Goal: Task Accomplishment & Management: Use online tool/utility

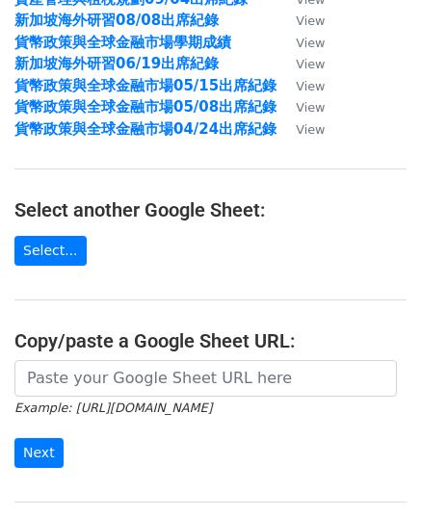
scroll to position [193, 0]
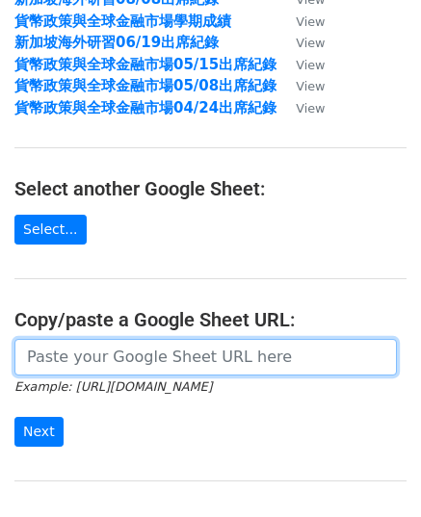
click at [123, 360] on input "url" at bounding box center [205, 357] width 382 height 37
paste input "[URL][DOMAIN_NAME]"
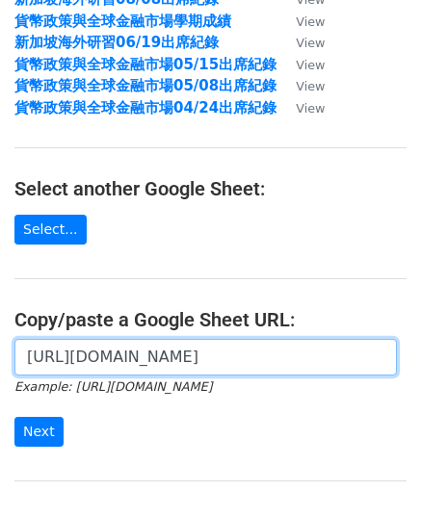
scroll to position [375, 0]
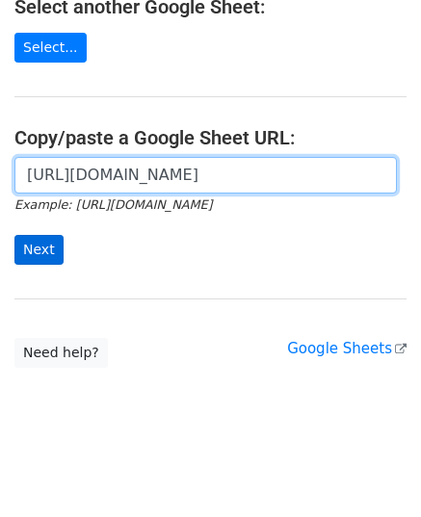
type input "https://docs.google.com/spreadsheets/d/1BZUBeVprmxiTkiQFF7dWY8ufUr9Hj0MA889cvcG…"
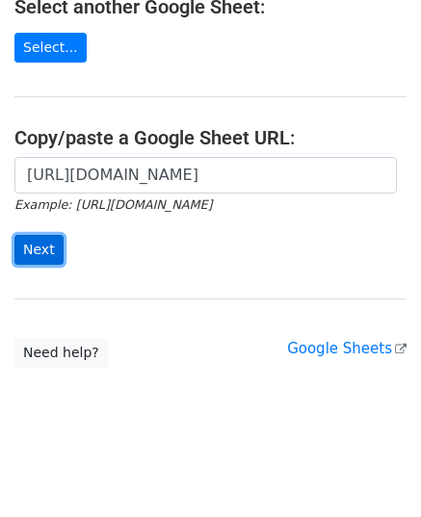
click at [39, 254] on input "Next" at bounding box center [38, 250] width 49 height 30
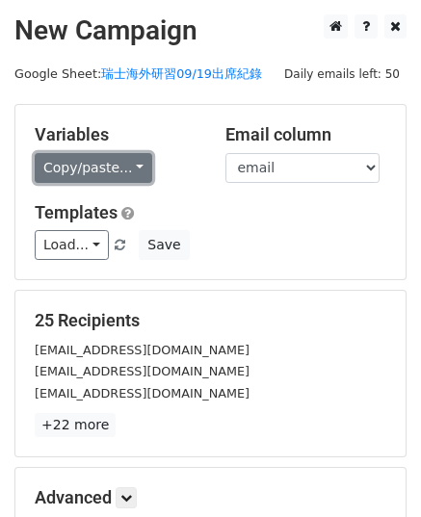
click at [98, 169] on link "Copy/paste..." at bounding box center [94, 168] width 118 height 30
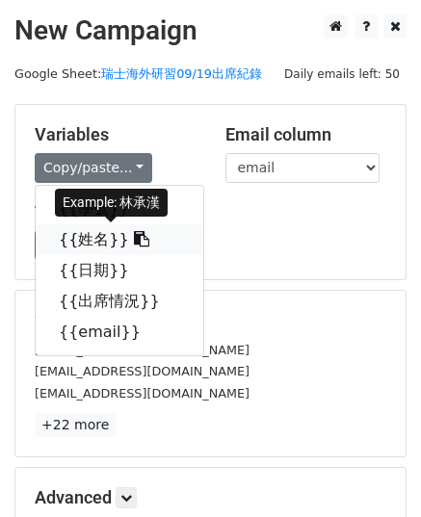
click at [134, 238] on icon at bounding box center [141, 238] width 15 height 15
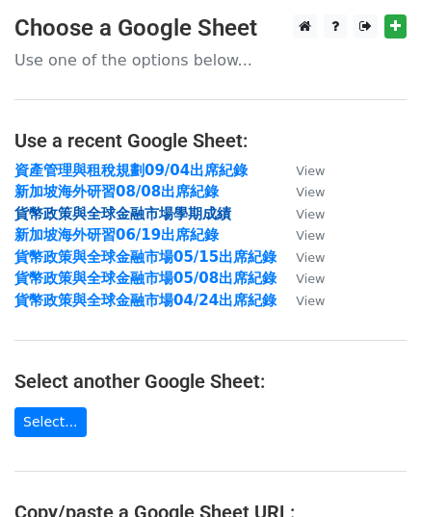
scroll to position [289, 0]
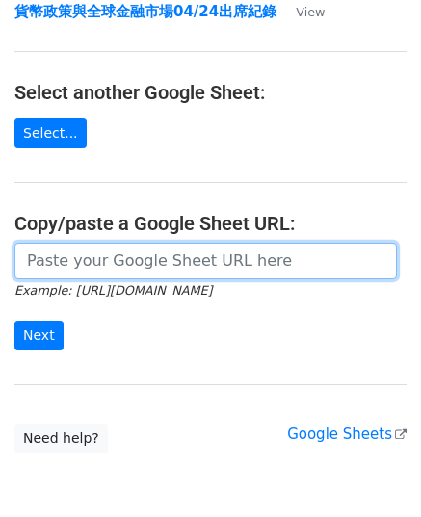
drag, startPoint x: 94, startPoint y: 267, endPoint x: 44, endPoint y: 189, distance: 92.7
click at [94, 267] on input "url" at bounding box center [205, 261] width 382 height 37
paste input "[URL][DOMAIN_NAME]"
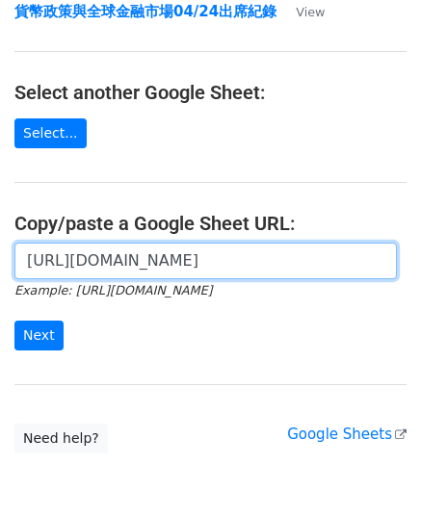
scroll to position [0, 484]
type input "https://docs.google.com/spreadsheets/d/1BZUBeVprmxiTkiQFF7dWY8ufUr9Hj0MA889cvcG…"
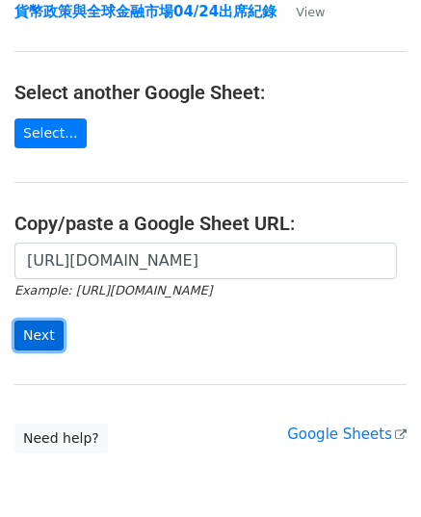
click at [42, 342] on input "Next" at bounding box center [38, 336] width 49 height 30
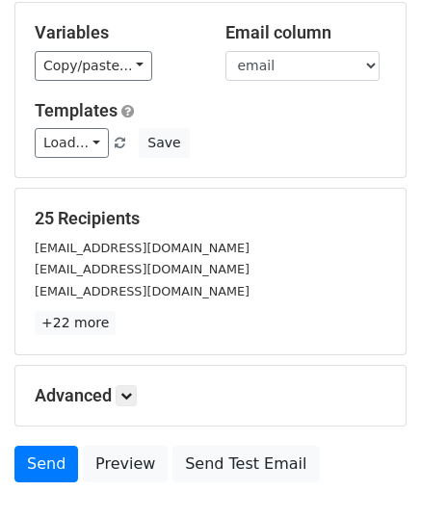
scroll to position [34, 0]
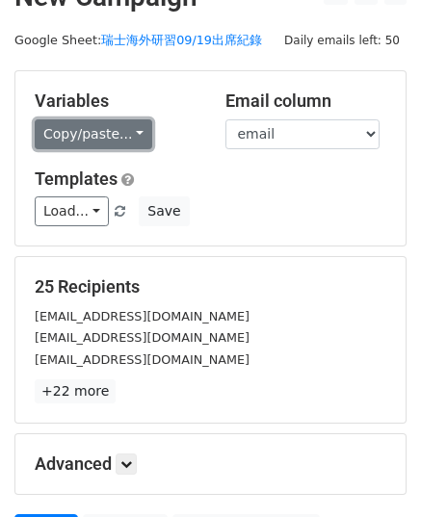
click at [75, 140] on link "Copy/paste..." at bounding box center [94, 134] width 118 height 30
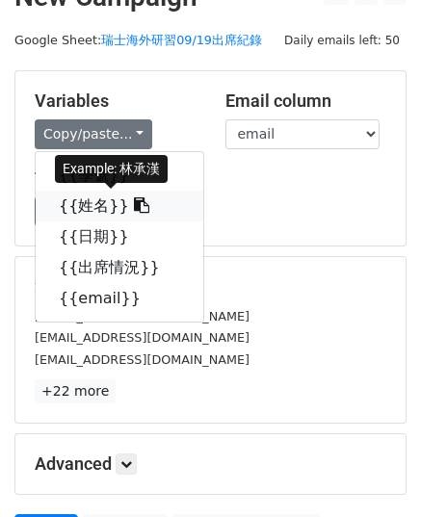
click at [134, 205] on icon at bounding box center [141, 204] width 15 height 15
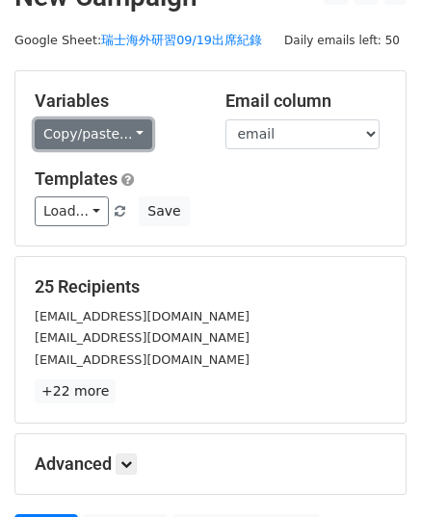
click at [112, 146] on link "Copy/paste..." at bounding box center [94, 134] width 118 height 30
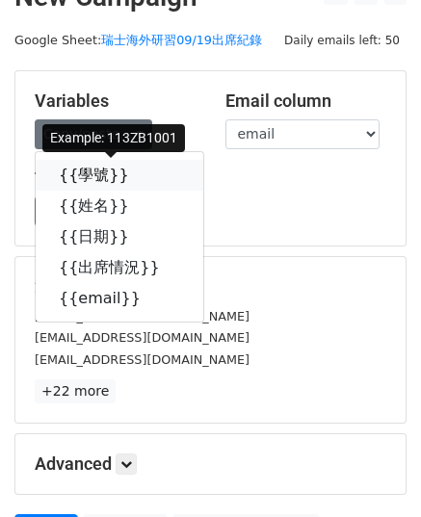
click at [134, 177] on icon at bounding box center [141, 174] width 15 height 15
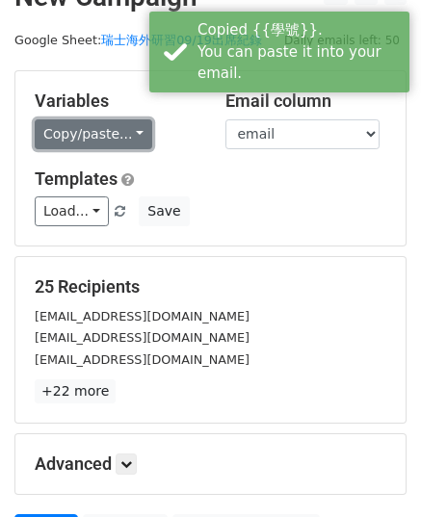
click at [118, 138] on link "Copy/paste..." at bounding box center [94, 134] width 118 height 30
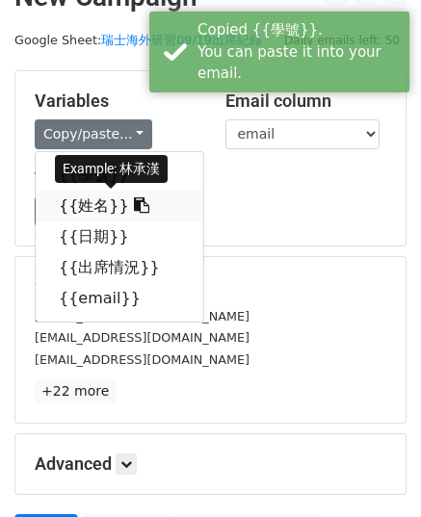
click at [110, 196] on link "{{姓名}}" at bounding box center [120, 206] width 168 height 31
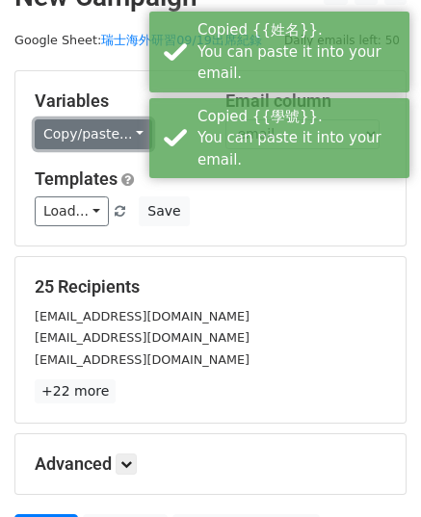
click at [104, 126] on link "Copy/paste..." at bounding box center [94, 134] width 118 height 30
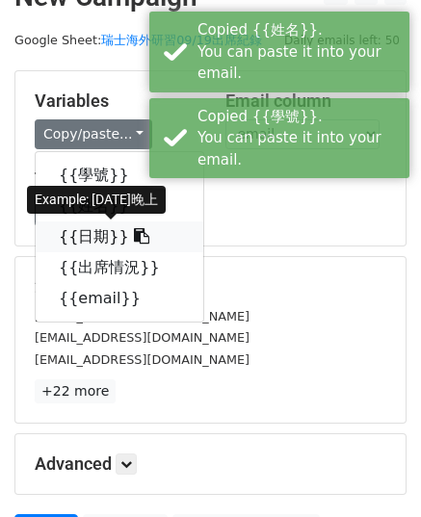
click at [134, 238] on icon at bounding box center [141, 235] width 15 height 15
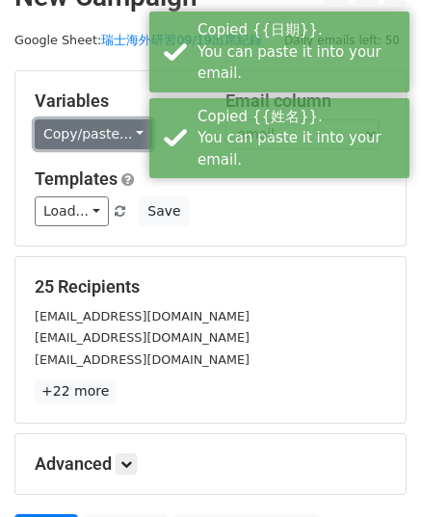
click at [87, 134] on link "Copy/paste..." at bounding box center [94, 134] width 118 height 30
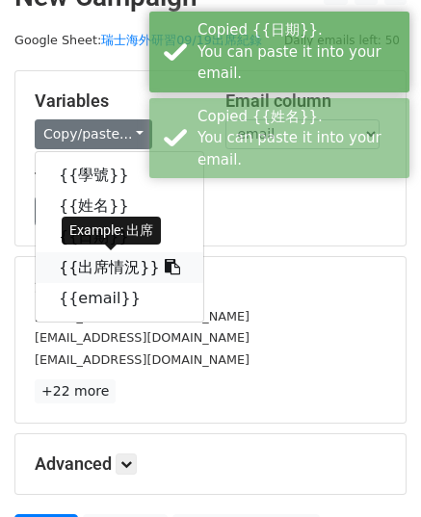
click at [165, 265] on icon at bounding box center [172, 266] width 15 height 15
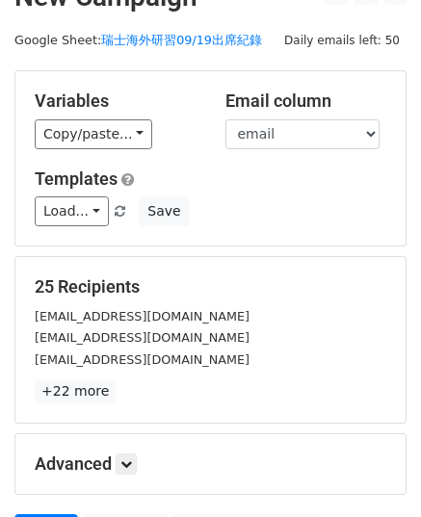
scroll to position [226, 0]
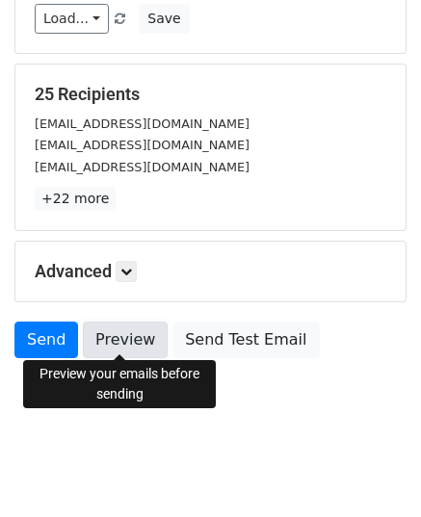
click at [123, 345] on link "Preview" at bounding box center [125, 340] width 85 height 37
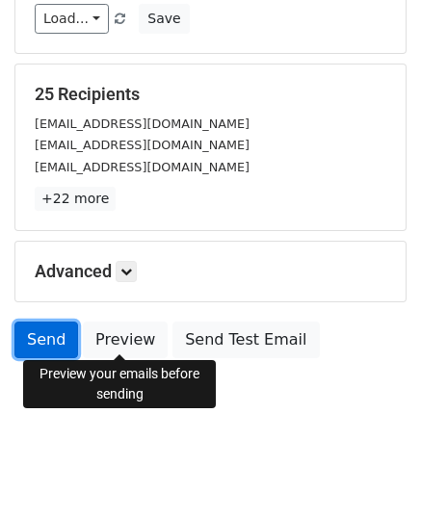
click at [35, 338] on link "Send" at bounding box center [46, 340] width 64 height 37
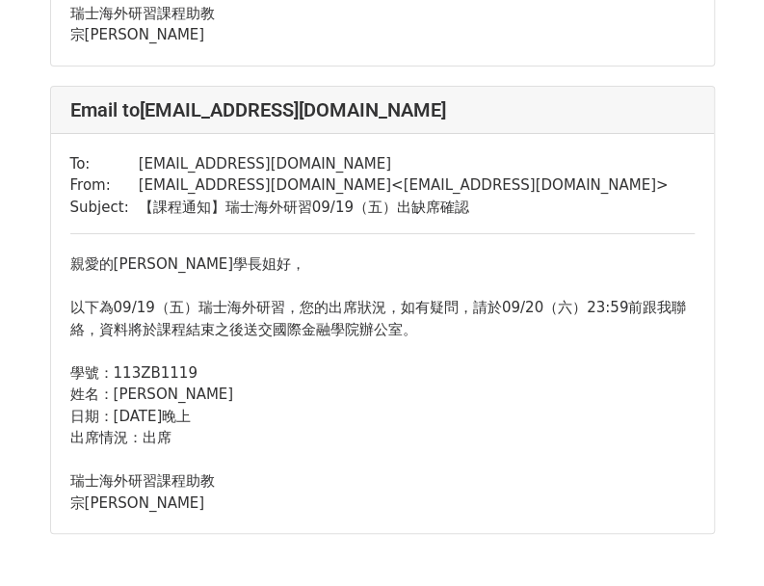
scroll to position [11364, 0]
